Goal: Task Accomplishment & Management: Use online tool/utility

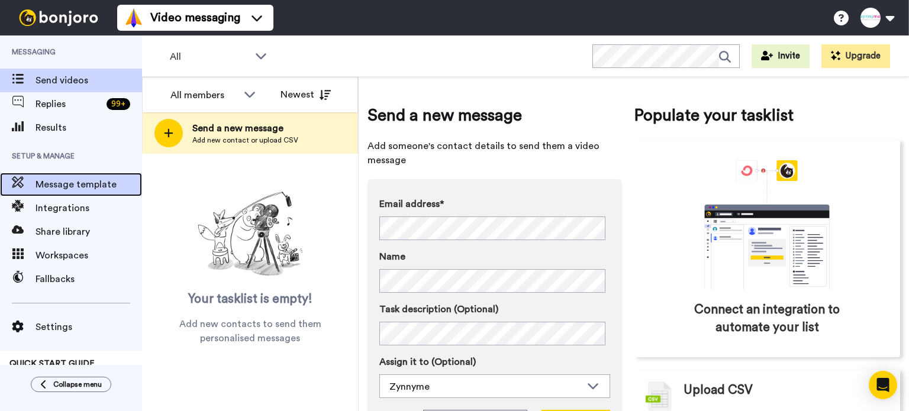
click at [71, 186] on span "Message template" at bounding box center [89, 185] width 107 height 14
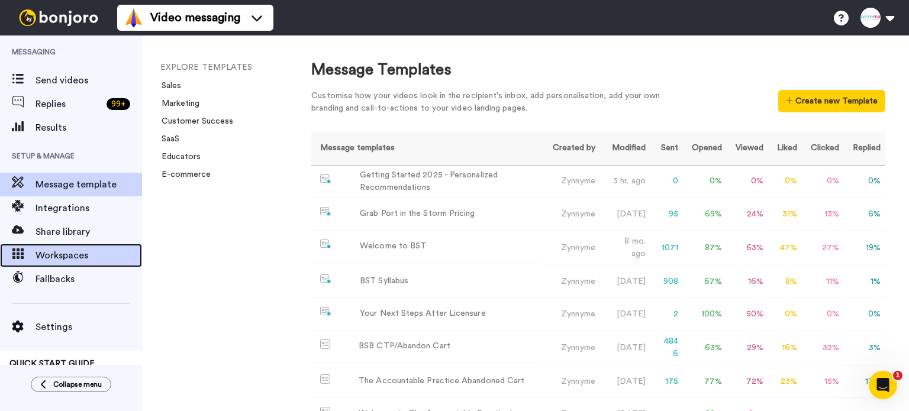
click at [86, 258] on span "Workspaces" at bounding box center [89, 256] width 107 height 14
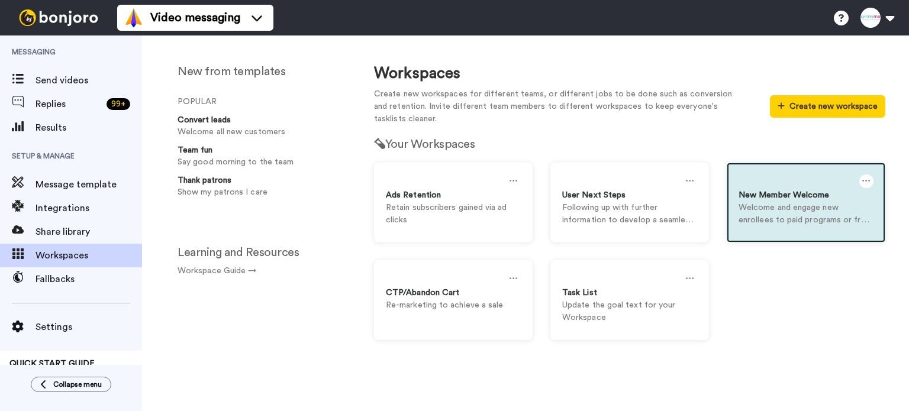
click at [770, 211] on p "Welcome and engage new enrollees to paid programs or free communities" at bounding box center [806, 214] width 135 height 25
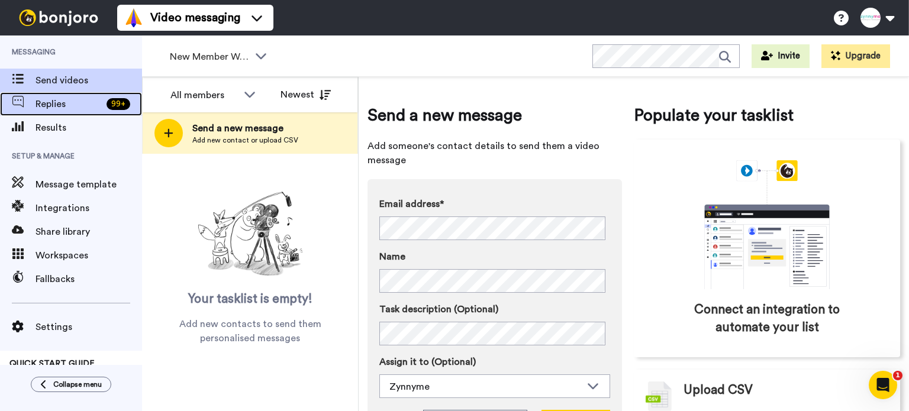
click at [60, 103] on span "Replies" at bounding box center [69, 104] width 66 height 14
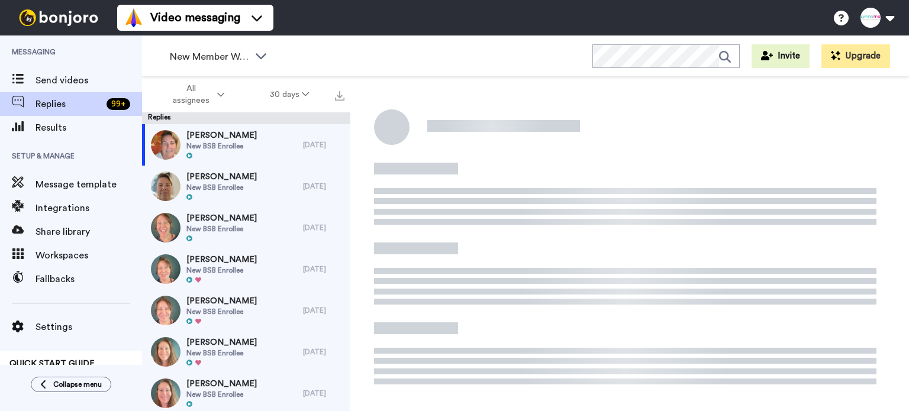
scroll to position [136, 0]
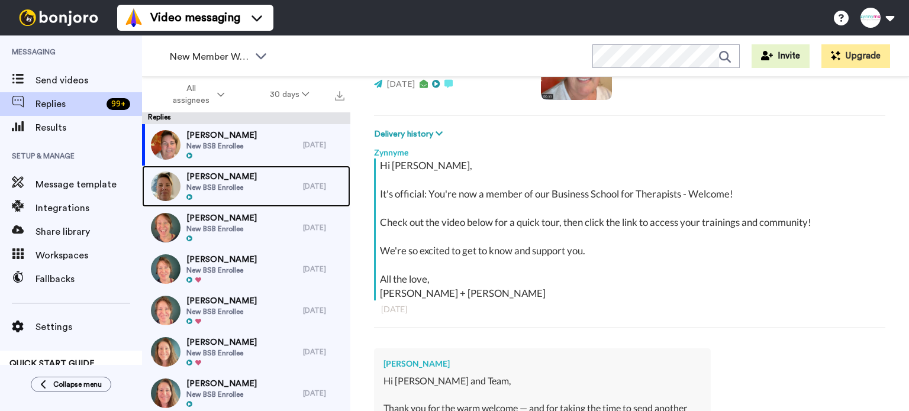
click at [232, 179] on span "[PERSON_NAME]" at bounding box center [221, 177] width 70 height 12
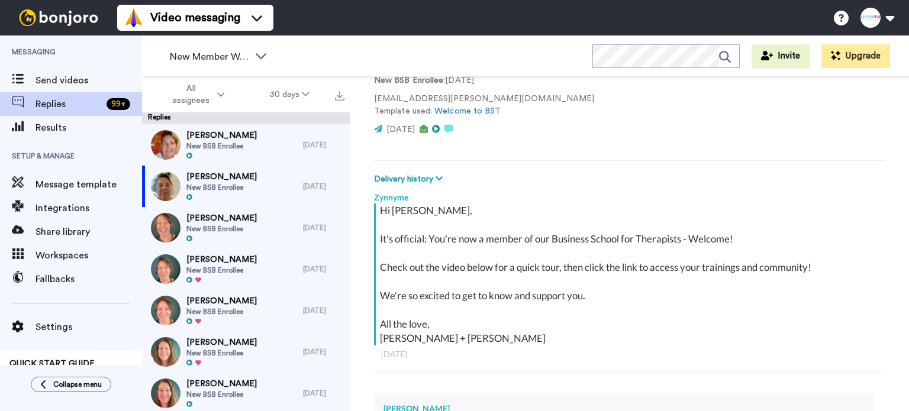
scroll to position [18, 0]
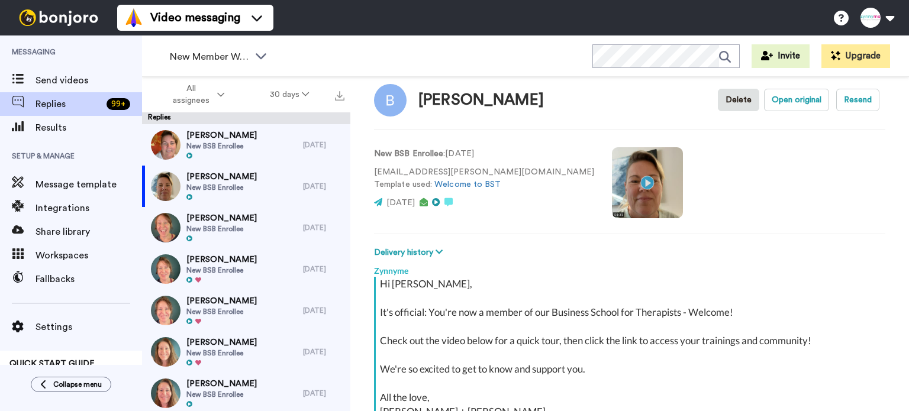
type textarea "x"
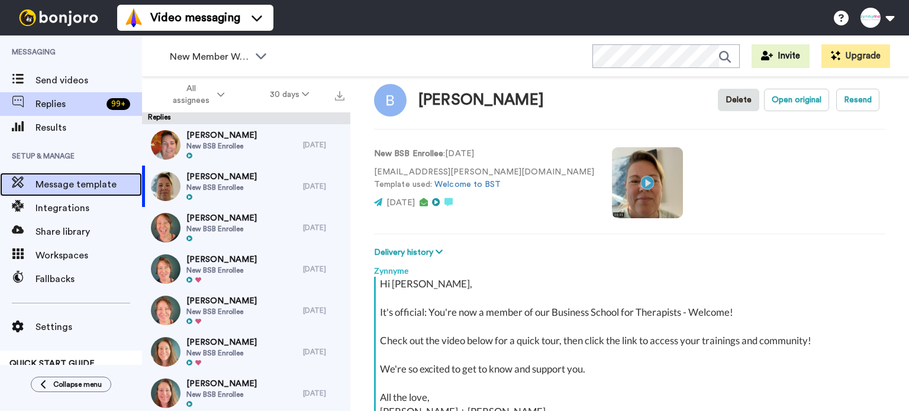
click at [78, 181] on span "Message template" at bounding box center [89, 185] width 107 height 14
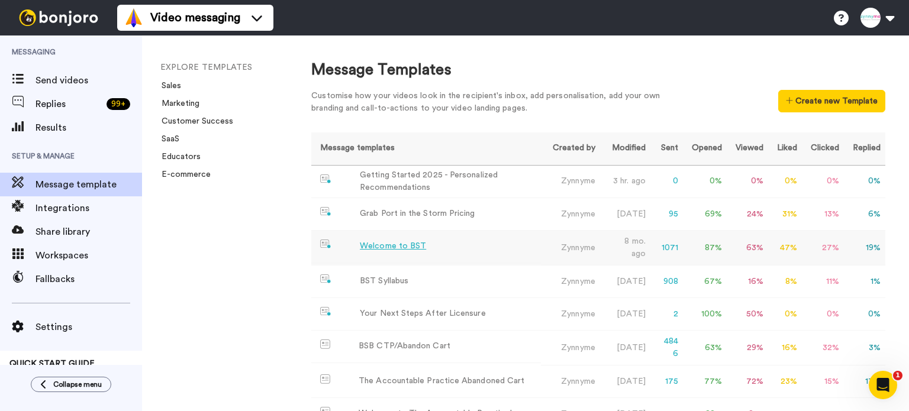
click at [387, 244] on div "Welcome to BST" at bounding box center [393, 246] width 66 height 12
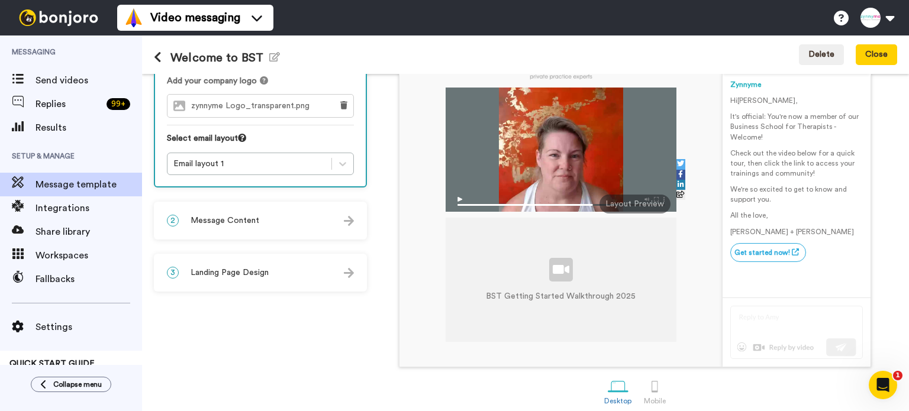
scroll to position [118, 0]
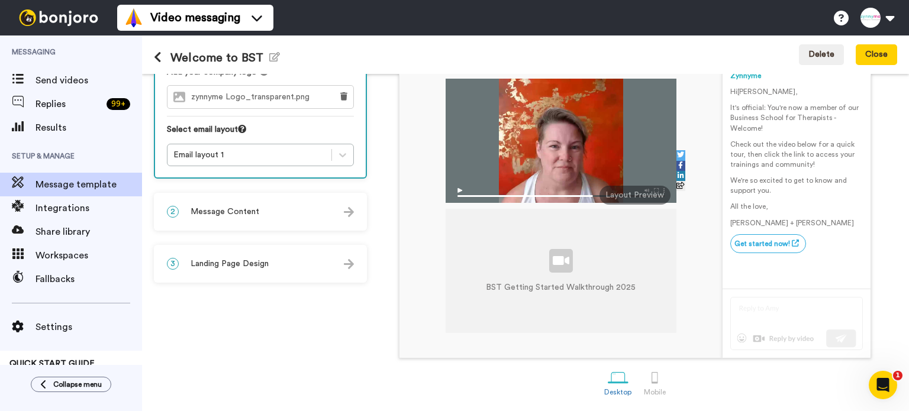
click at [326, 211] on div "2 Message Content" at bounding box center [260, 212] width 211 height 36
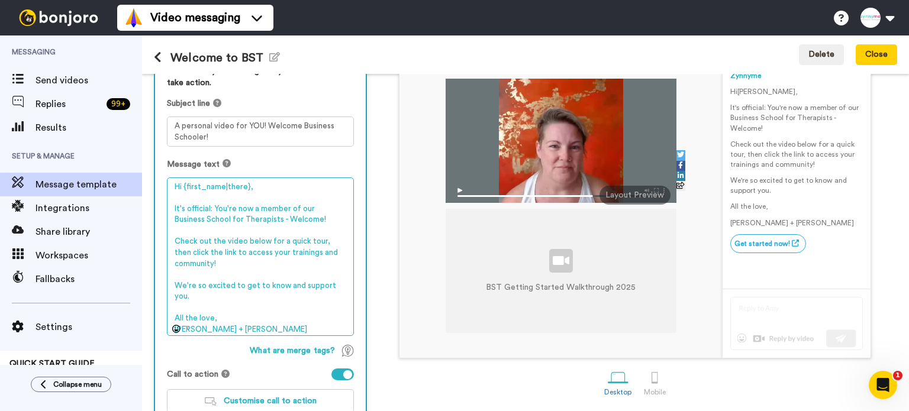
click at [291, 219] on textarea "Hi {first_name|there}, It's official: You're now a member of our Business Schoo…" at bounding box center [260, 257] width 187 height 159
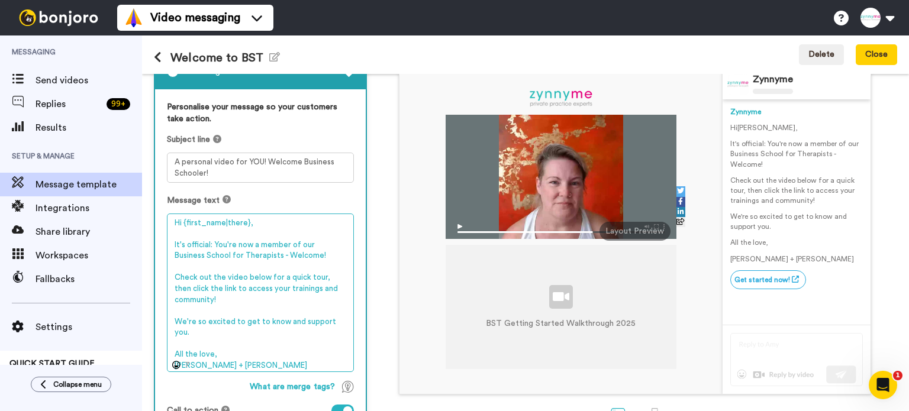
scroll to position [0, 0]
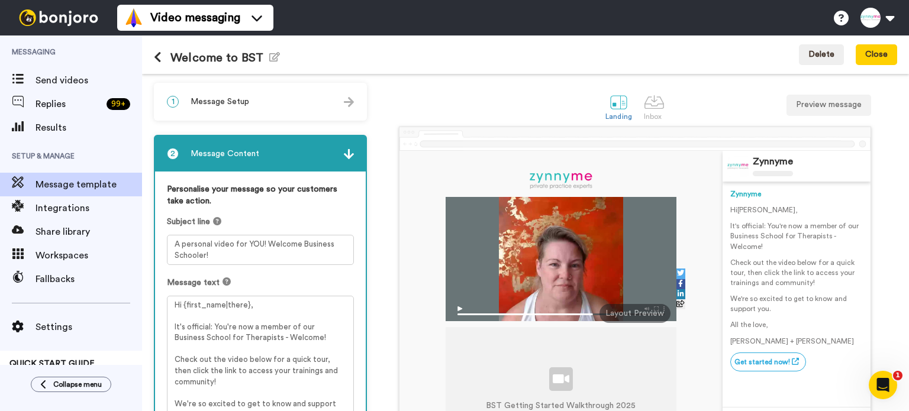
click at [157, 56] on icon at bounding box center [158, 58] width 8 height 12
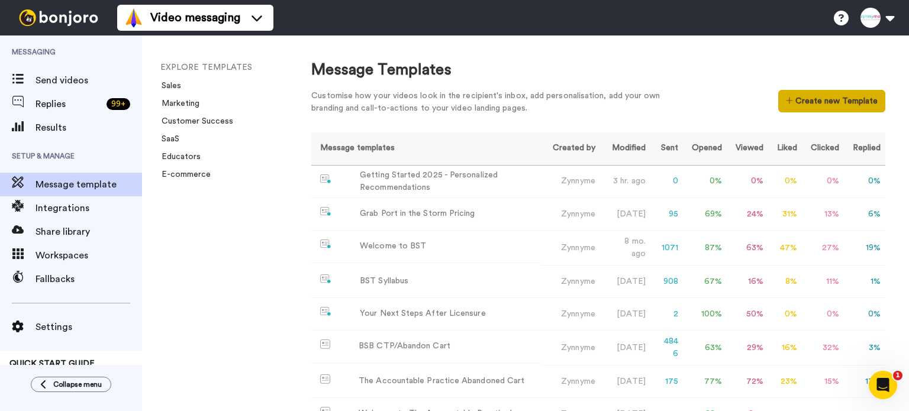
click at [796, 99] on button "Create new Template" at bounding box center [831, 101] width 107 height 22
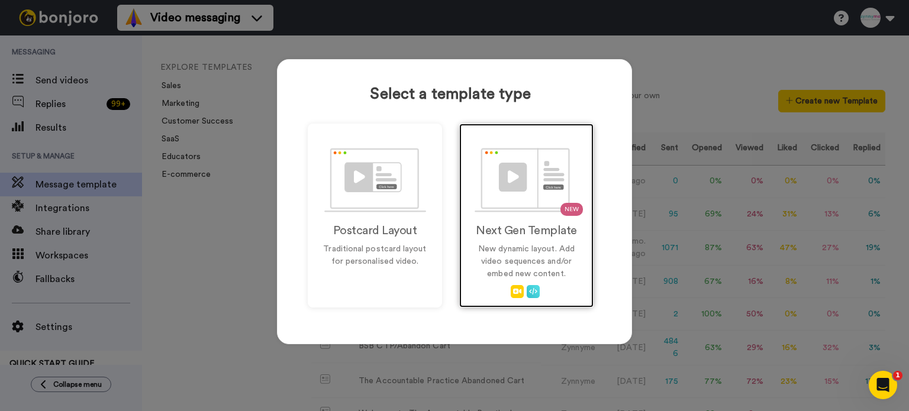
click at [535, 180] on img at bounding box center [527, 180] width 104 height 65
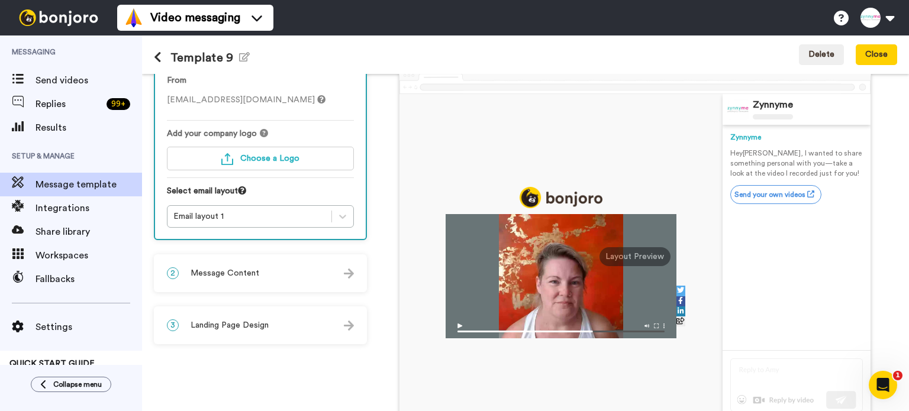
scroll to position [59, 0]
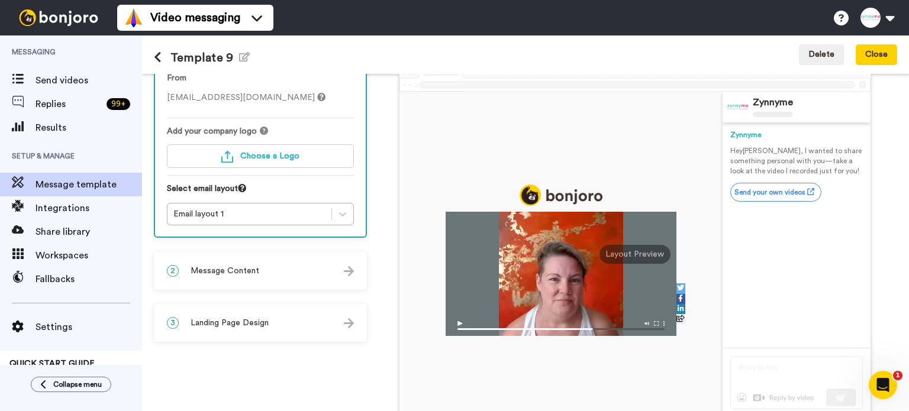
click at [317, 268] on div "2 Message Content" at bounding box center [260, 271] width 211 height 36
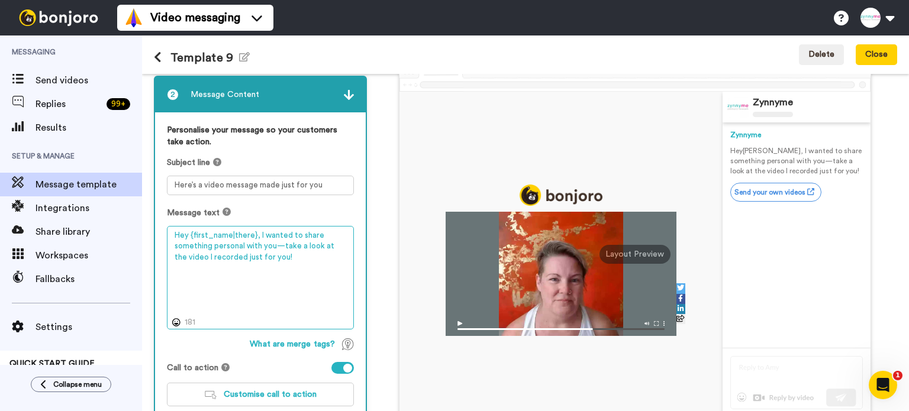
click at [235, 234] on textarea "Hey {first_name|there}, I wanted to share something personal with you—take a lo…" at bounding box center [260, 278] width 187 height 104
paste textarea "i {first_name|there}, It's official: You're now a member of our Business School…"
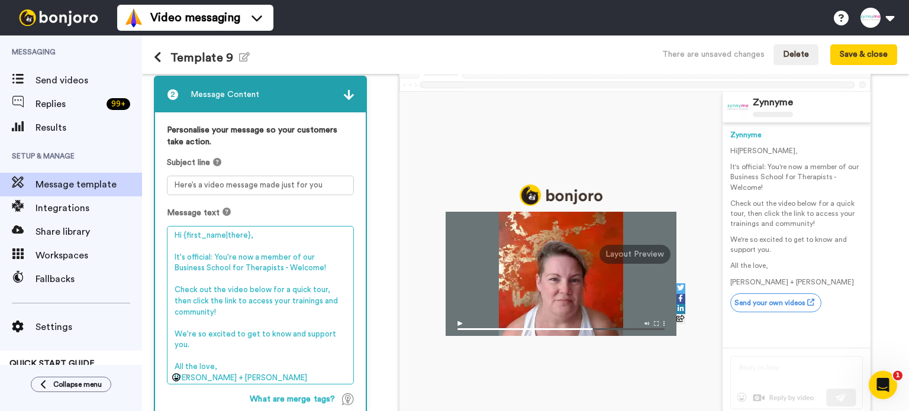
type textarea "Hi {first_name|there}, It's official: You're now a member of our Business Schoo…"
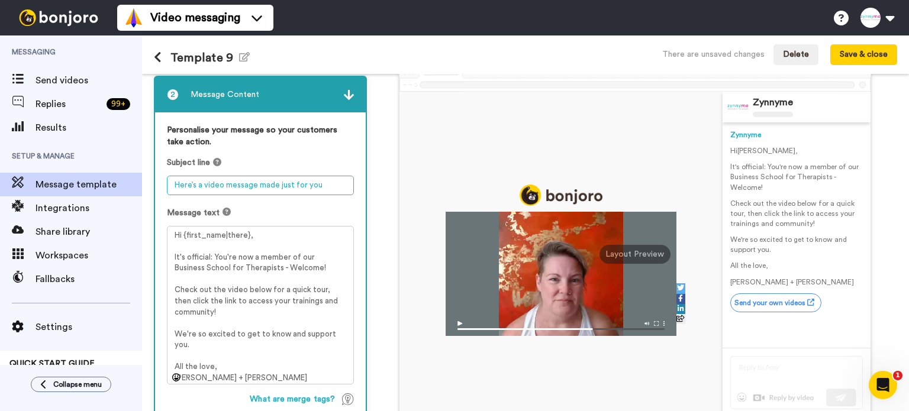
click at [231, 180] on textarea "Here’s a video message made just for you" at bounding box center [260, 186] width 187 height 20
type textarea "Welcome to Thrive!"
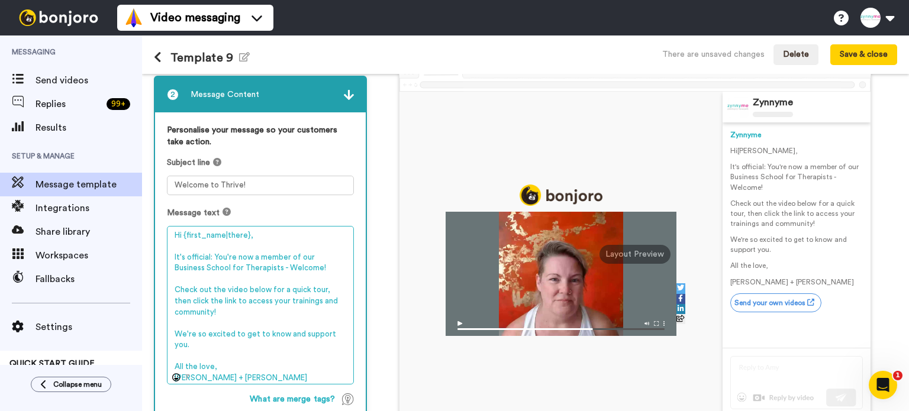
drag, startPoint x: 246, startPoint y: 267, endPoint x: 177, endPoint y: 273, distance: 69.5
click at [175, 272] on textarea "Hi {first_name|there}, It's official: You're now a member of our Business Schoo…" at bounding box center [260, 305] width 187 height 159
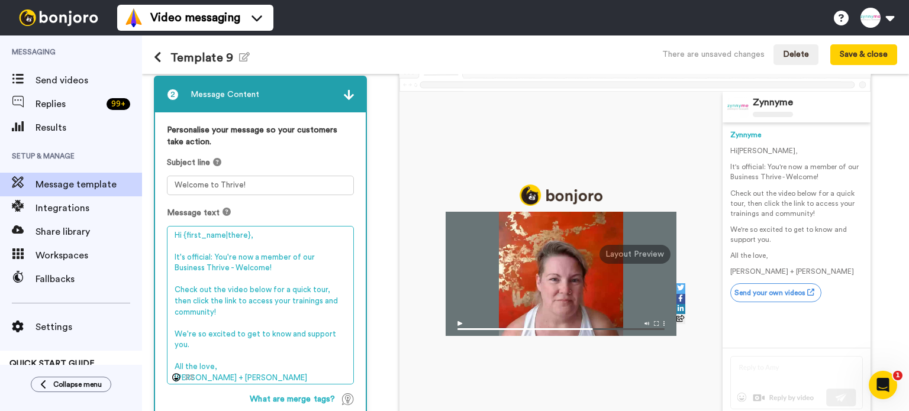
drag, startPoint x: 219, startPoint y: 310, endPoint x: 228, endPoint y: 301, distance: 12.6
click at [228, 301] on textarea "Hi {first_name|there}, It's official: You're now a member of our Business Thriv…" at bounding box center [260, 305] width 187 height 159
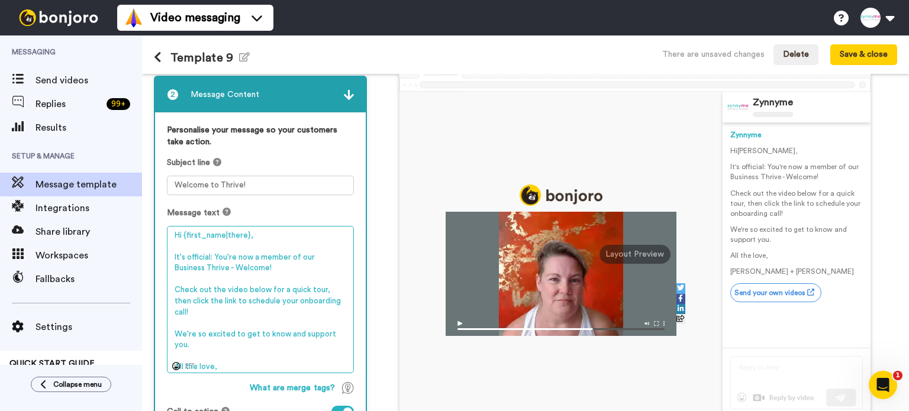
drag, startPoint x: 320, startPoint y: 288, endPoint x: 308, endPoint y: 288, distance: 12.4
click at [308, 288] on textarea "Hi {first_name|there}, It's official: You're now a member of our Business Thriv…" at bounding box center [260, 300] width 187 height 148
click at [288, 310] on textarea "Hi {first_name|there}, It's official: You're now a member of our Business Thriv…" at bounding box center [260, 300] width 187 height 148
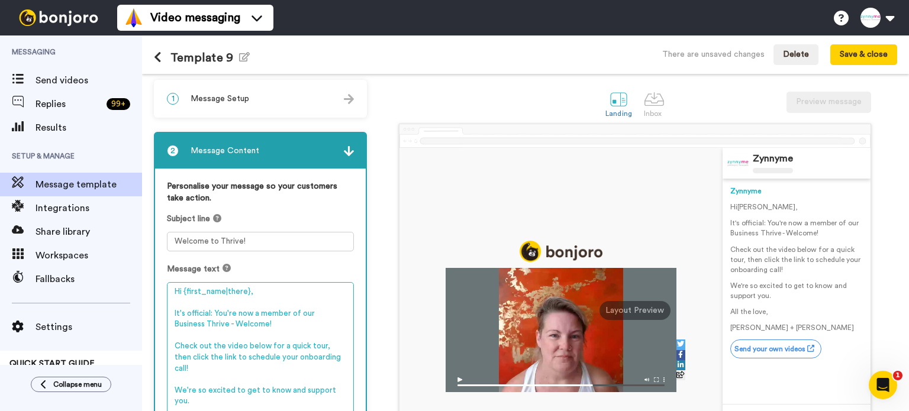
scroll to position [0, 0]
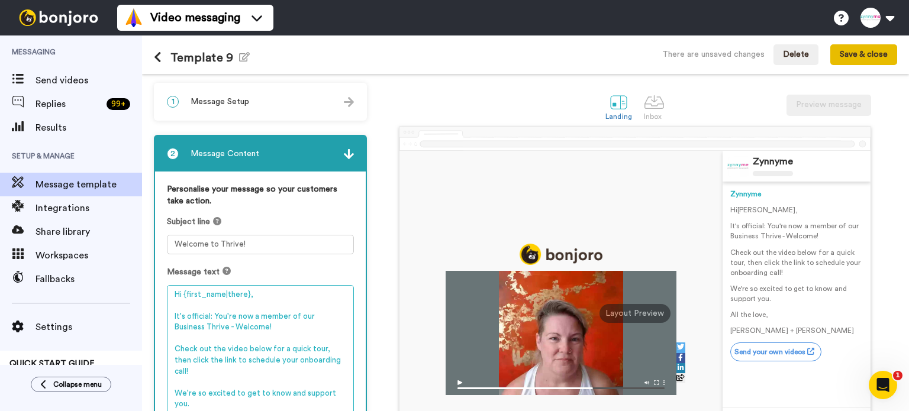
type textarea "Hi {first_name|there}, It's official: You're now a member of our Business Thriv…"
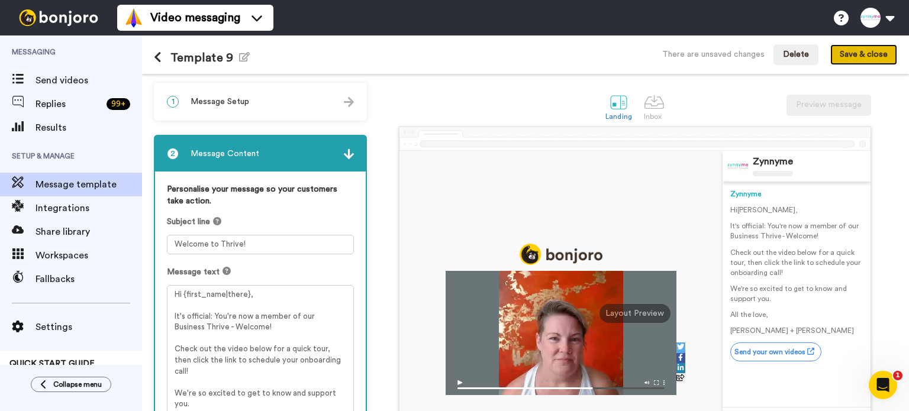
click at [855, 52] on button "Save & close" at bounding box center [864, 54] width 67 height 21
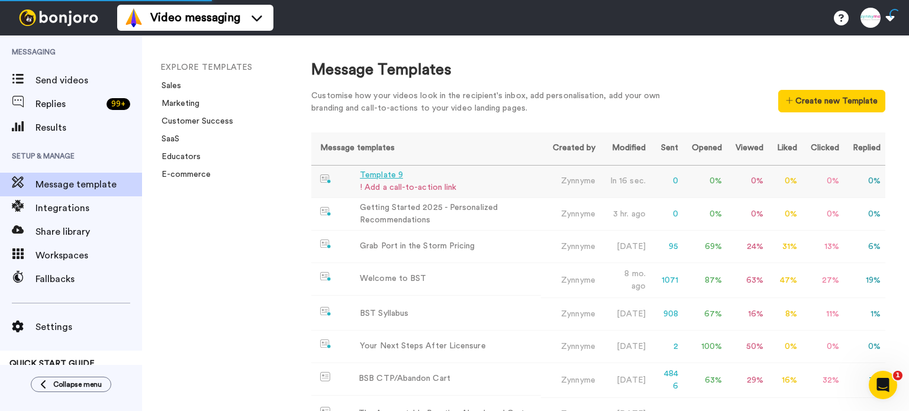
click at [381, 173] on div "Template 9" at bounding box center [408, 175] width 96 height 12
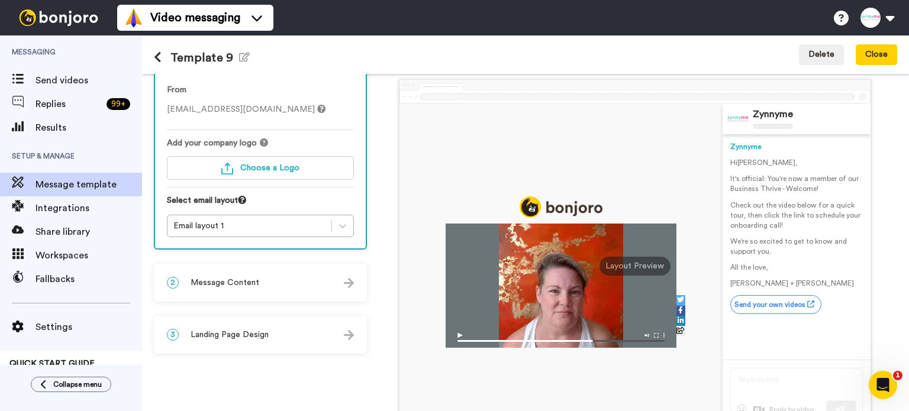
scroll to position [118, 0]
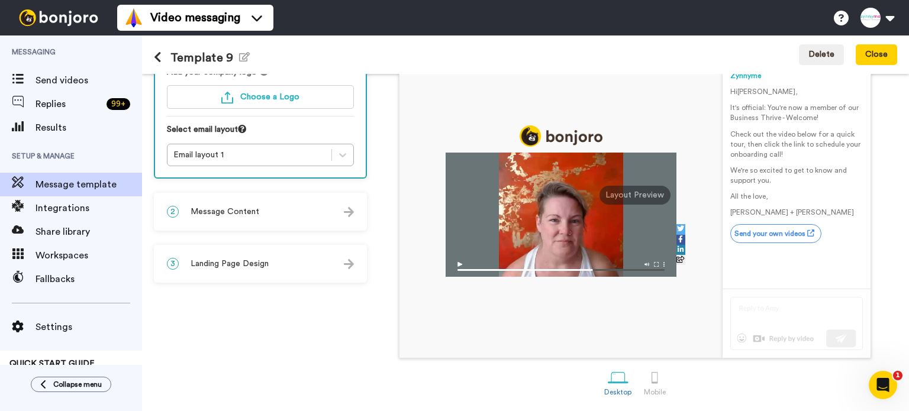
click at [289, 265] on div "3 Landing Page Design" at bounding box center [260, 264] width 211 height 36
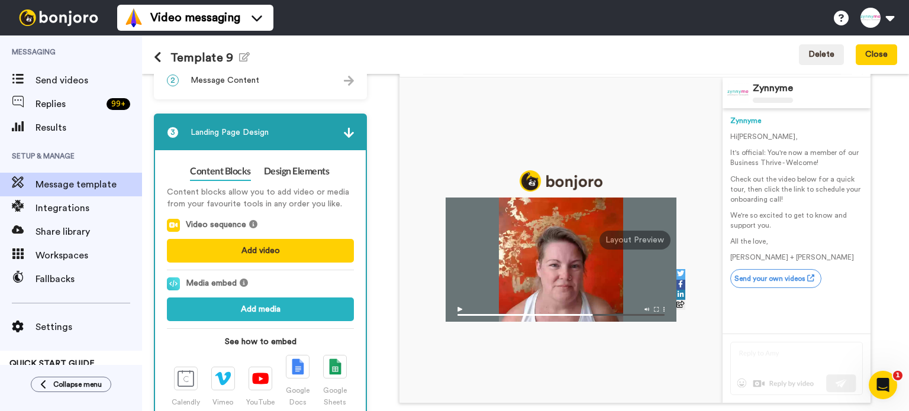
scroll to position [0, 0]
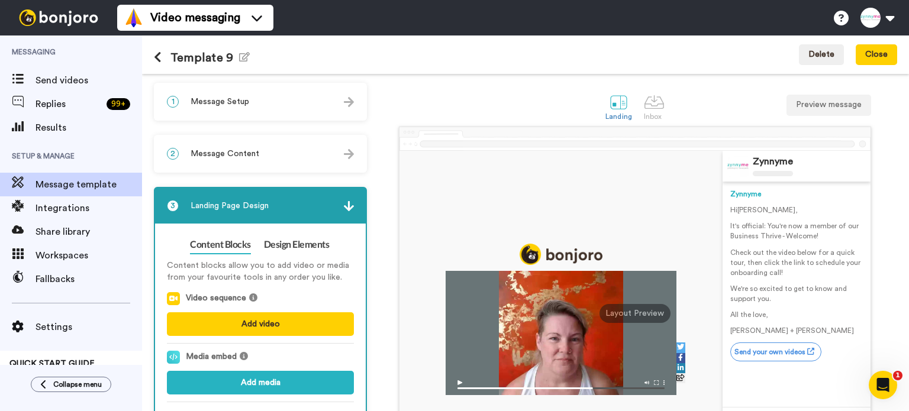
click at [263, 159] on div "2 Message Content" at bounding box center [260, 154] width 211 height 36
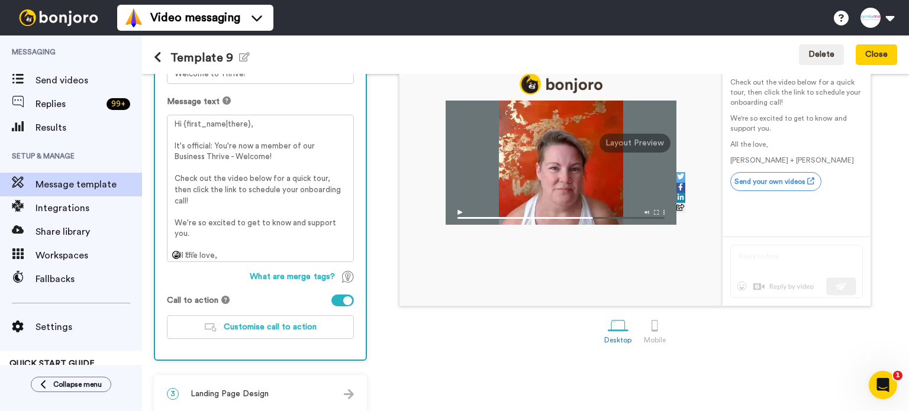
scroll to position [179, 0]
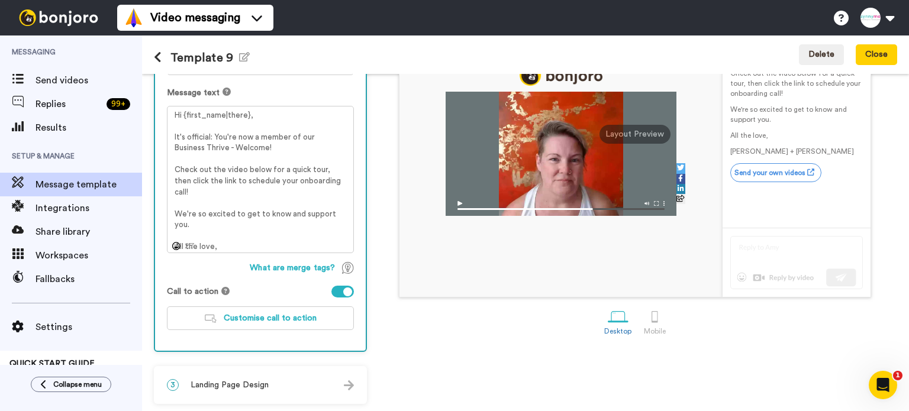
click at [336, 289] on div at bounding box center [342, 292] width 22 height 12
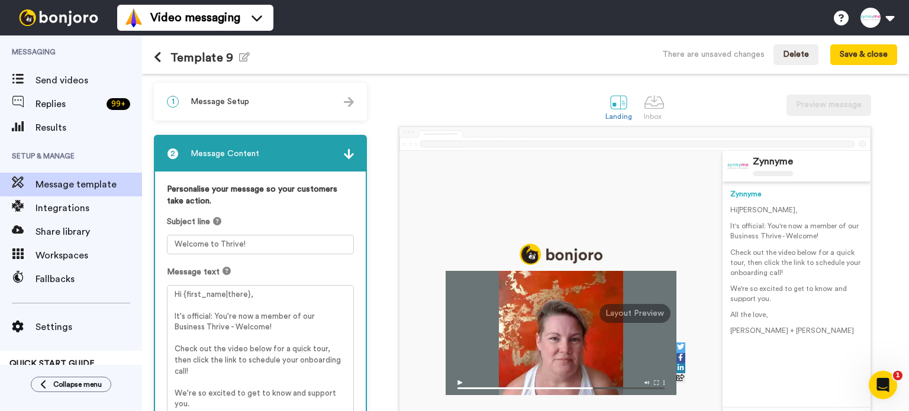
scroll to position [0, 0]
click at [243, 47] on div "Template 9 Edit name" at bounding box center [202, 54] width 96 height 31
click at [242, 56] on icon "button" at bounding box center [244, 56] width 11 height 9
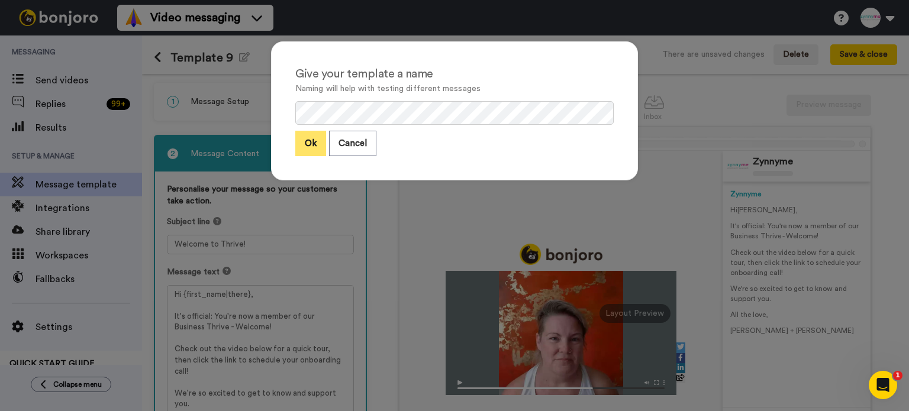
click at [307, 137] on button "Ok" at bounding box center [310, 143] width 31 height 25
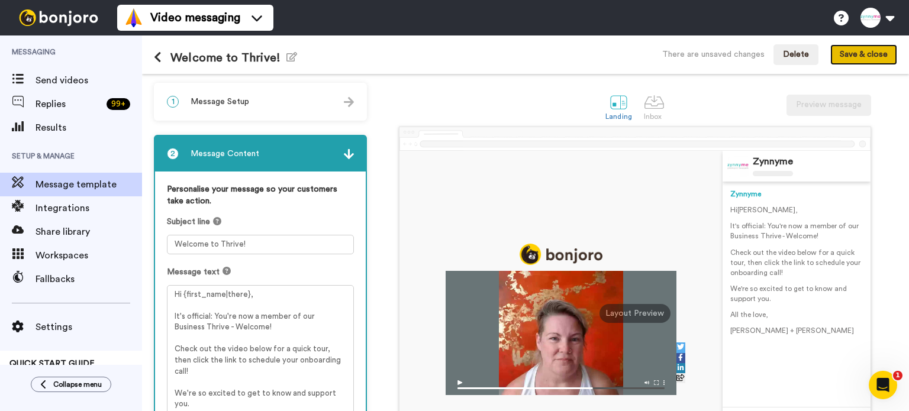
click at [878, 52] on button "Save & close" at bounding box center [864, 54] width 67 height 21
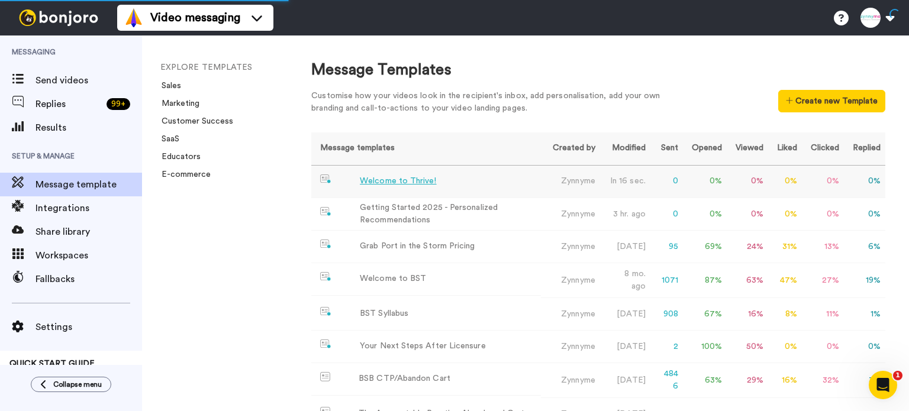
click at [398, 179] on div "Welcome to Thrive!" at bounding box center [398, 181] width 76 height 12
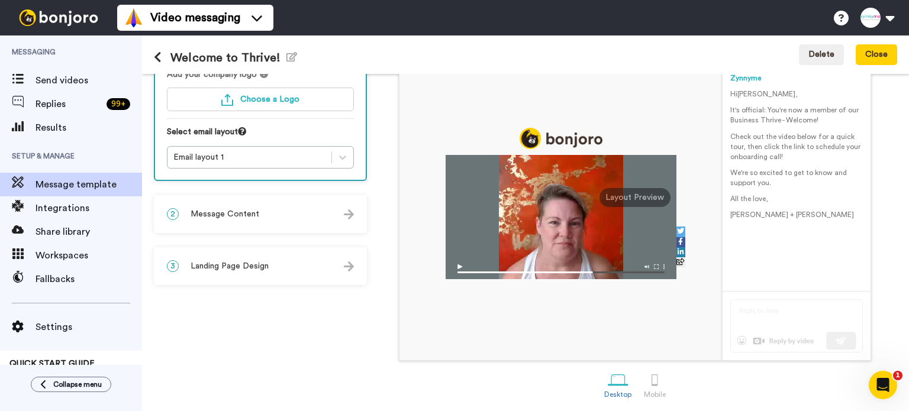
scroll to position [118, 0]
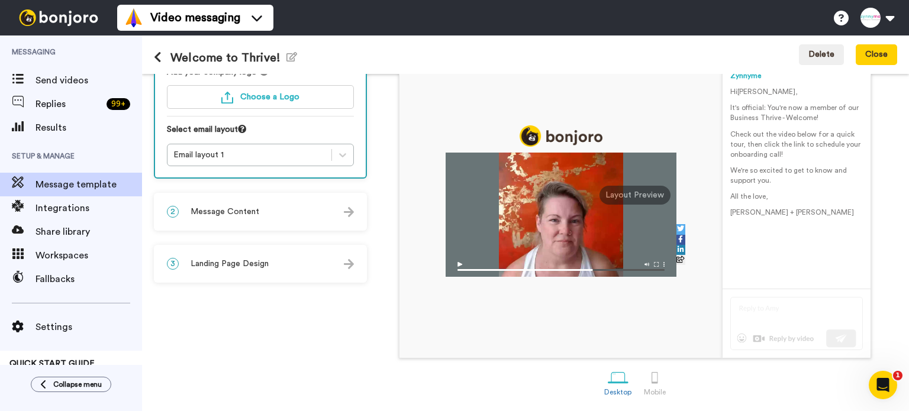
click at [260, 217] on div "2 Message Content" at bounding box center [260, 212] width 211 height 36
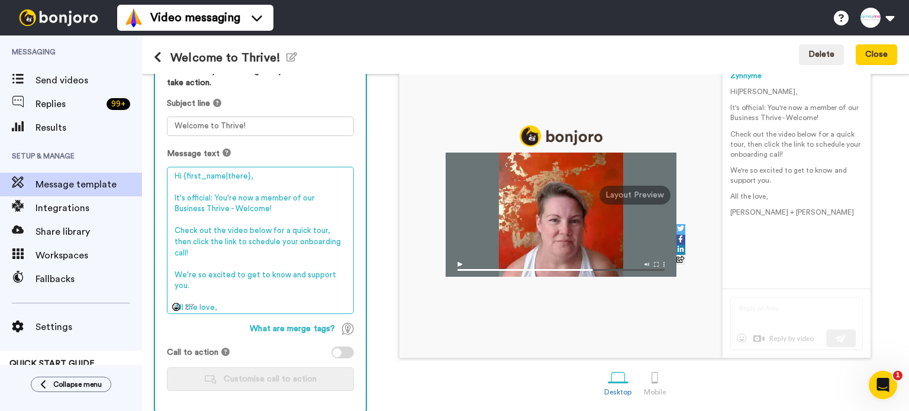
drag, startPoint x: 343, startPoint y: 197, endPoint x: 301, endPoint y: 198, distance: 42.6
click at [301, 198] on textarea "Hi {first_name|there}, It's official: You're now a member of our Business Thriv…" at bounding box center [260, 241] width 187 height 148
drag, startPoint x: 340, startPoint y: 228, endPoint x: 175, endPoint y: 226, distance: 164.6
click at [175, 226] on textarea "Hi {first_name|there}, It's official: You're now a member of Thrive - Welcome! …" at bounding box center [260, 241] width 187 height 148
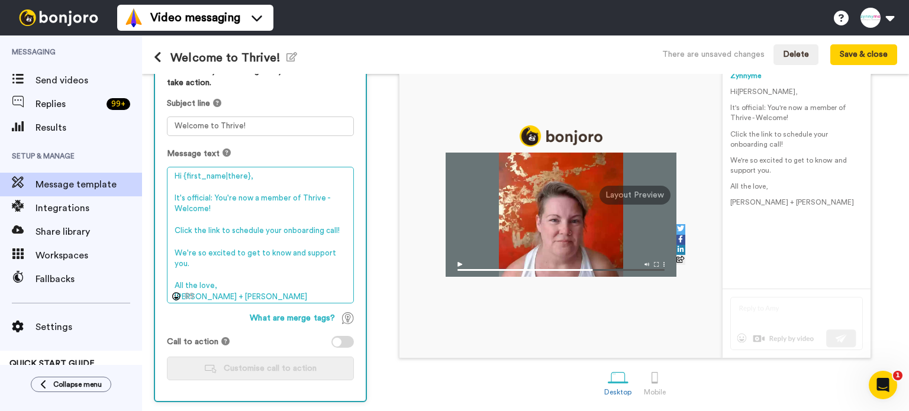
click at [220, 228] on textarea "Hi {first_name|there}, It's official: You're now a member of Thrive - Welcome! …" at bounding box center [260, 235] width 187 height 137
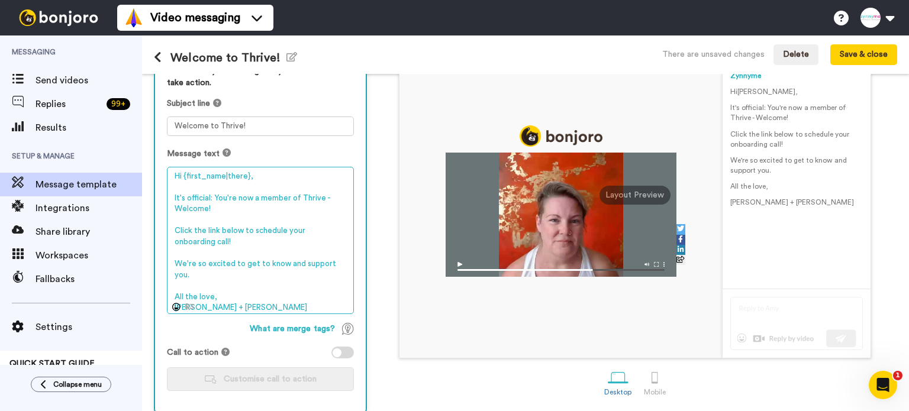
click at [234, 207] on textarea "Hi {first_name|there}, It's official: You're now a member of Thrive - Welcome! …" at bounding box center [260, 241] width 187 height 148
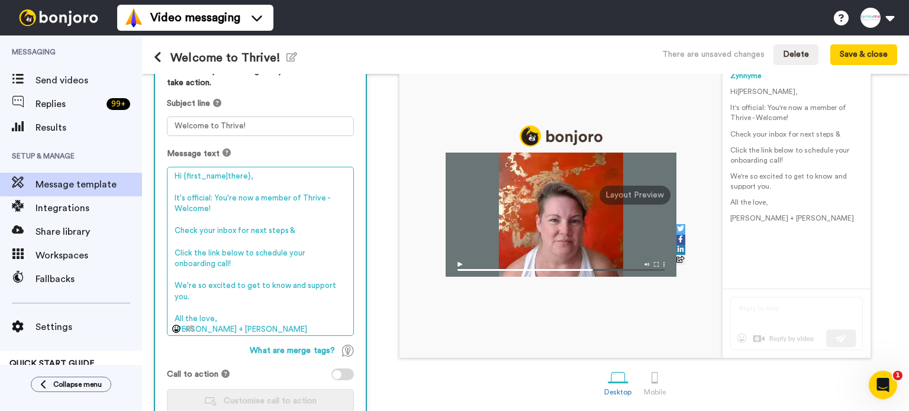
click at [175, 250] on textarea "Hi {first_name|there}, It's official: You're now a member of Thrive - Welcome! …" at bounding box center [260, 252] width 187 height 170
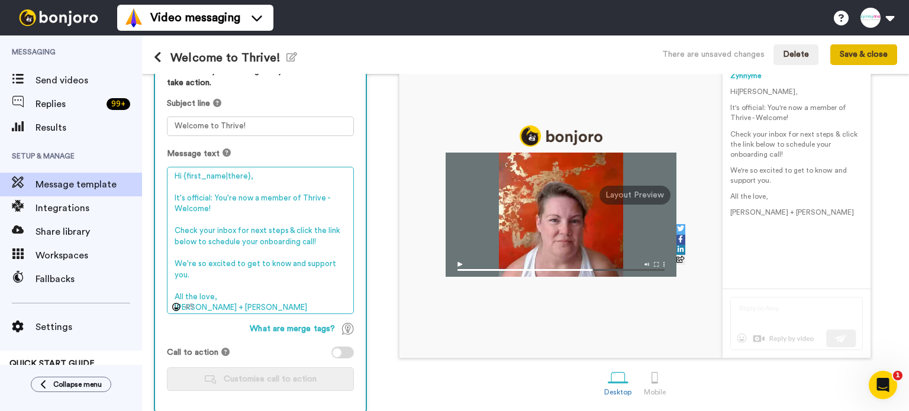
type textarea "Hi {first_name|there}, It's official: You're now a member of Thrive - Welcome! …"
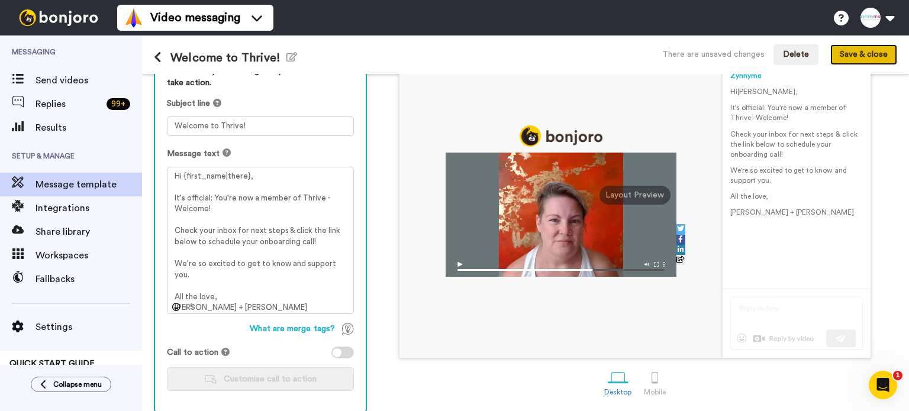
click at [870, 59] on button "Save & close" at bounding box center [864, 54] width 67 height 21
